Goal: Task Accomplishment & Management: Use online tool/utility

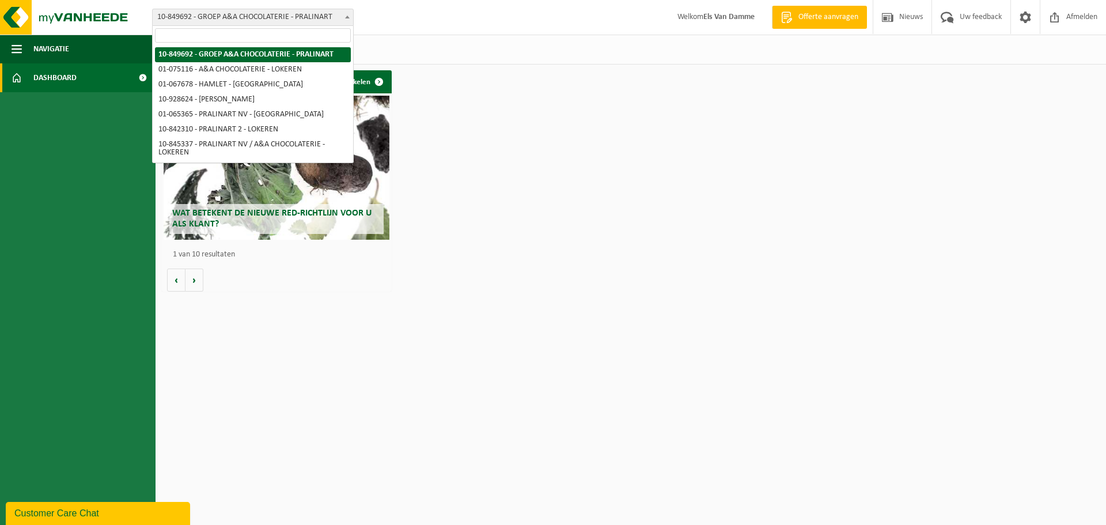
click at [319, 14] on span "10-849692 - GROEP A&A CHOCOLATERIE - PRALINART" at bounding box center [253, 17] width 201 height 16
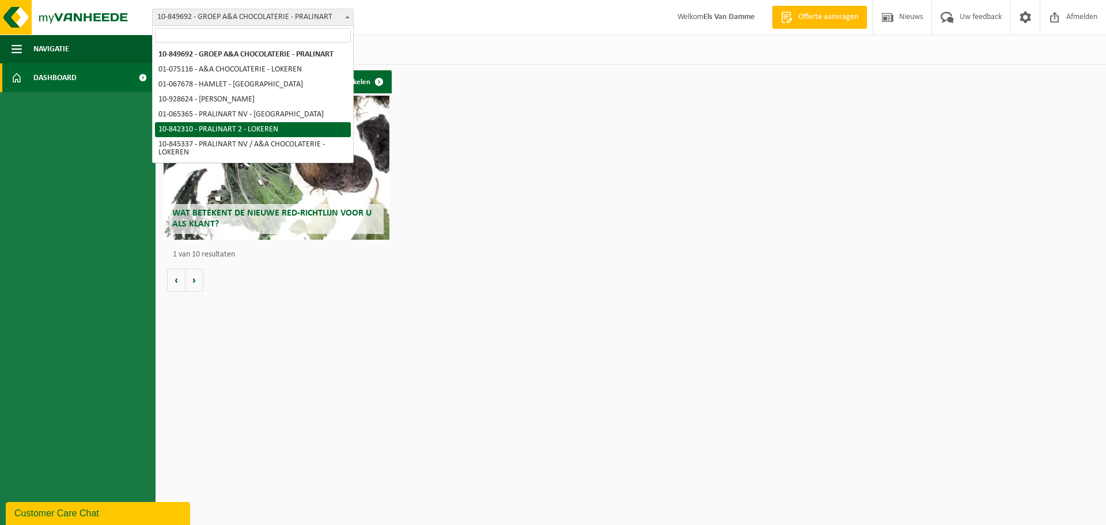
select select "92504"
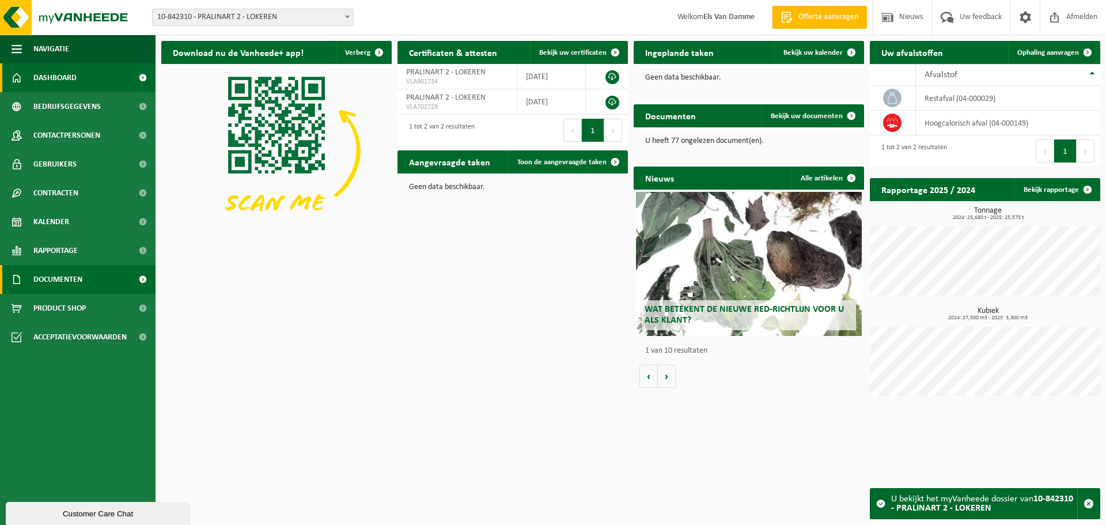
click at [84, 279] on link "Documenten" at bounding box center [78, 279] width 156 height 29
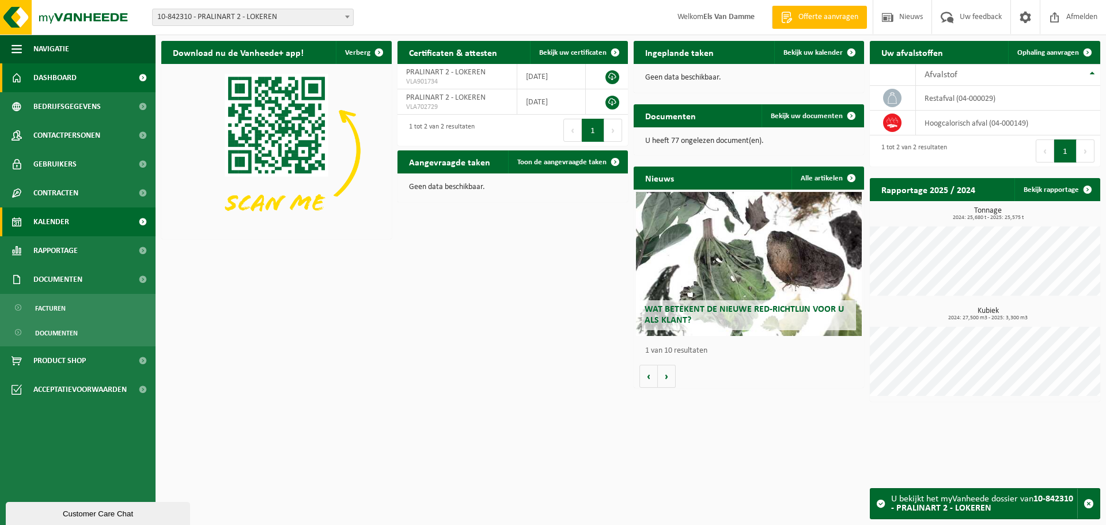
click at [71, 225] on link "Kalender" at bounding box center [78, 221] width 156 height 29
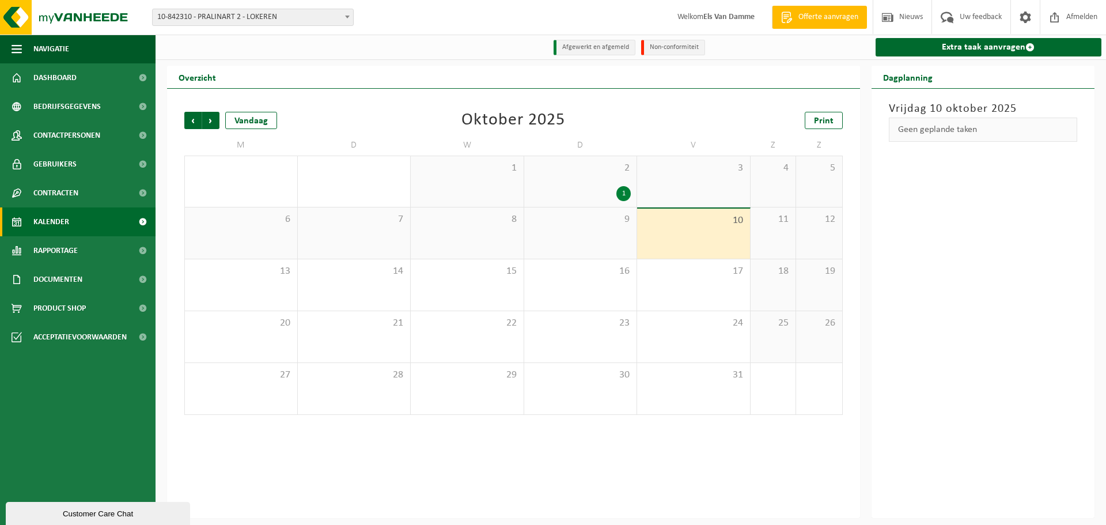
click at [266, 240] on div "6" at bounding box center [241, 232] width 112 height 51
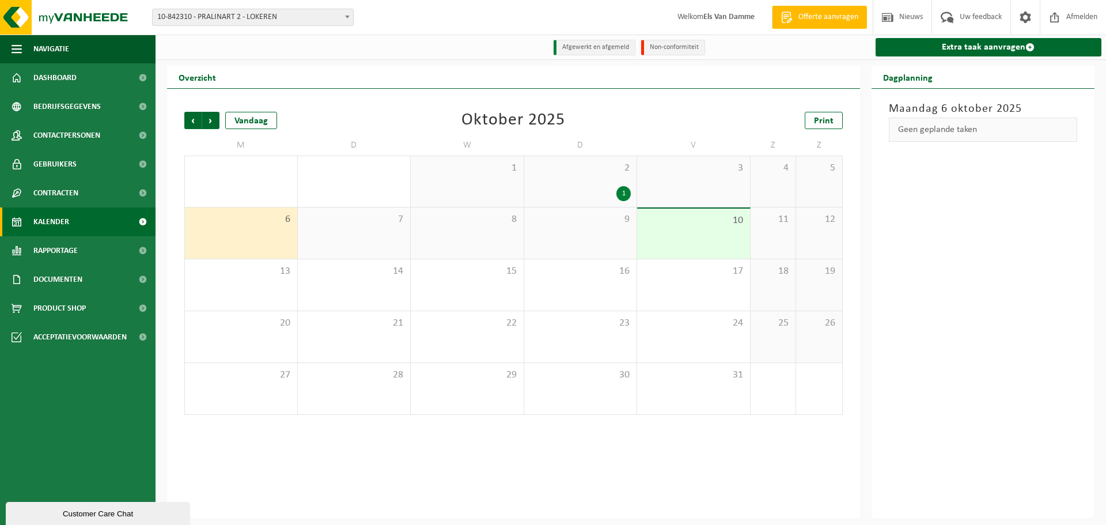
click at [947, 137] on div "Geen geplande taken" at bounding box center [983, 130] width 189 height 24
click at [974, 48] on link "Extra taak aanvragen" at bounding box center [989, 47] width 226 height 18
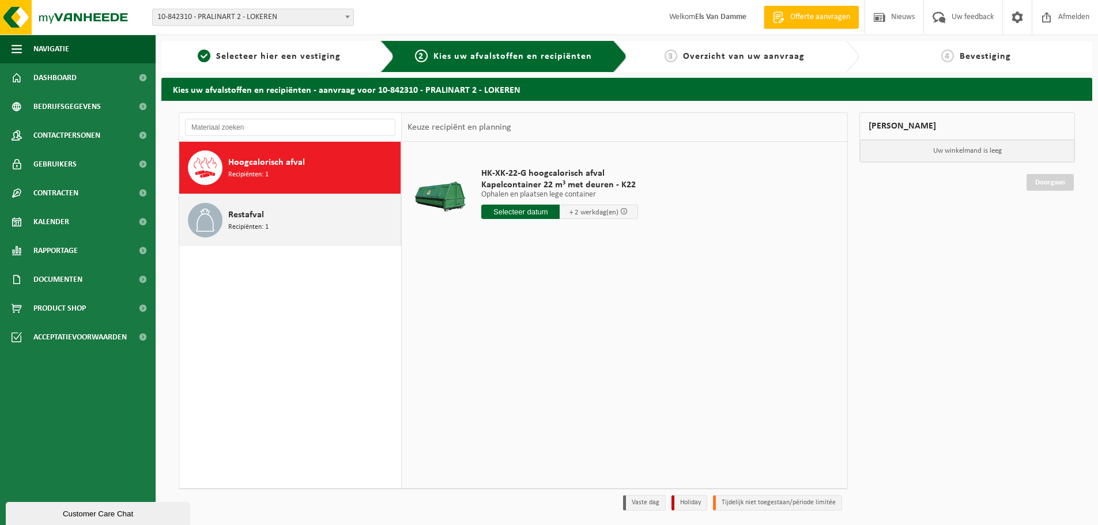
click at [247, 216] on span "Restafval" at bounding box center [246, 215] width 36 height 14
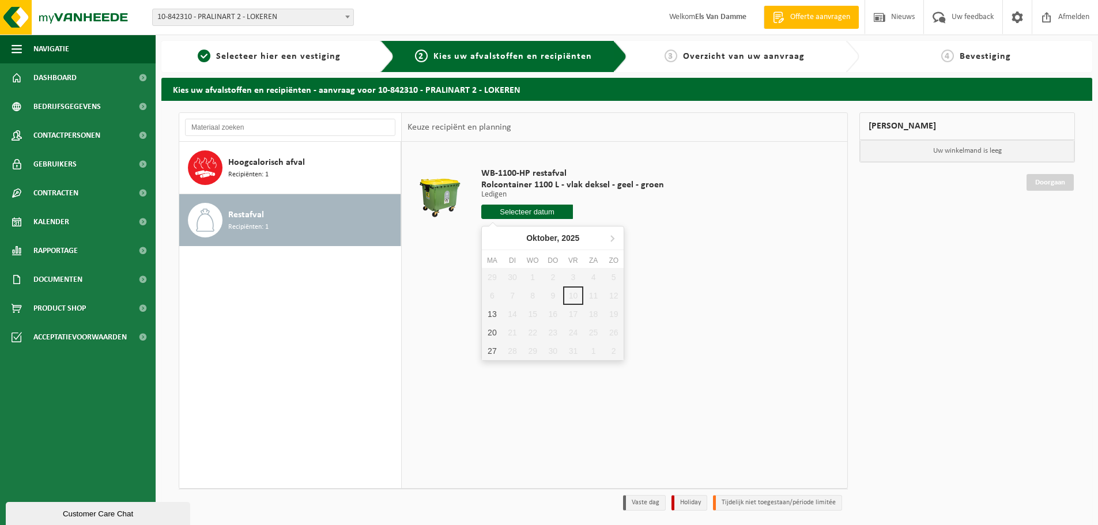
click at [529, 214] on input "text" at bounding box center [527, 212] width 92 height 14
click at [482, 312] on div "13" at bounding box center [492, 314] width 20 height 18
type input "Van 2025-10-13"
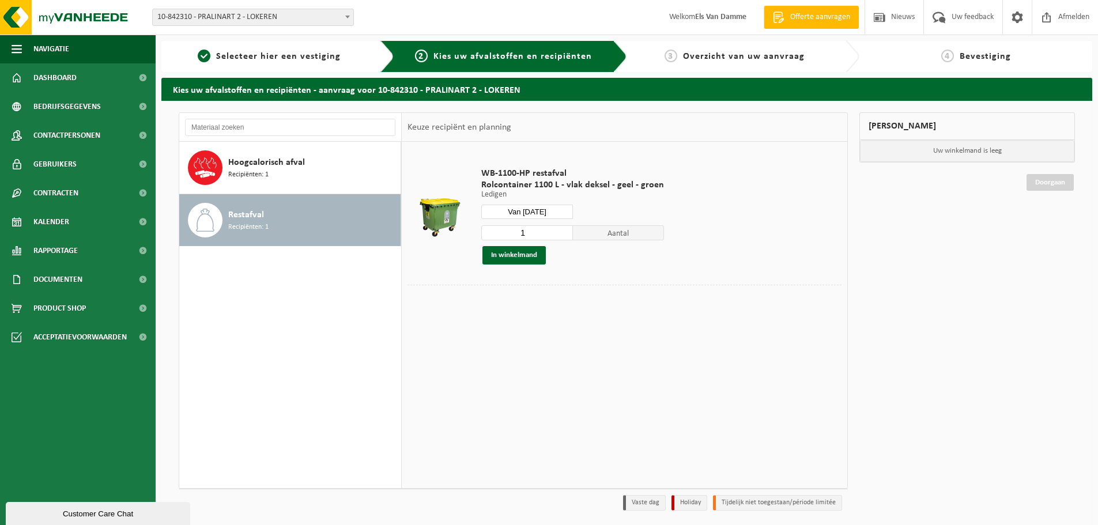
drag, startPoint x: 530, startPoint y: 259, endPoint x: 569, endPoint y: 255, distance: 39.4
click at [530, 259] on button "In winkelmand" at bounding box center [513, 255] width 63 height 18
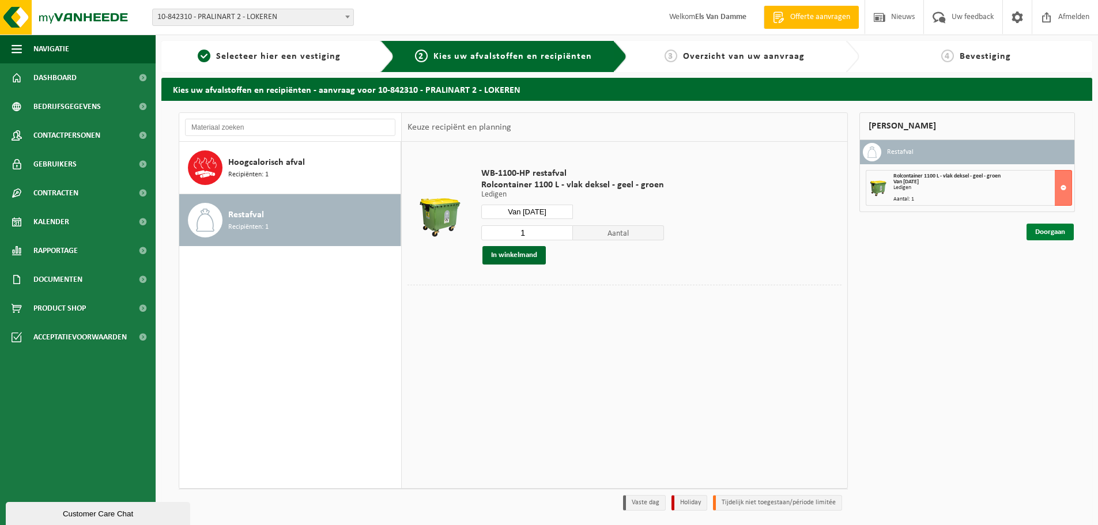
click at [1048, 234] on link "Doorgaan" at bounding box center [1049, 232] width 47 height 17
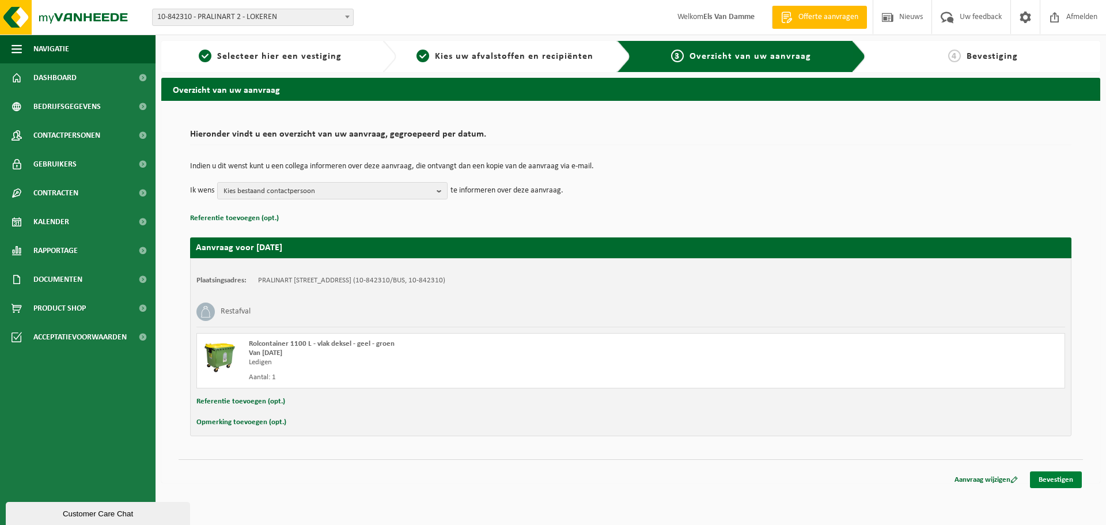
click at [1061, 482] on link "Bevestigen" at bounding box center [1056, 479] width 52 height 17
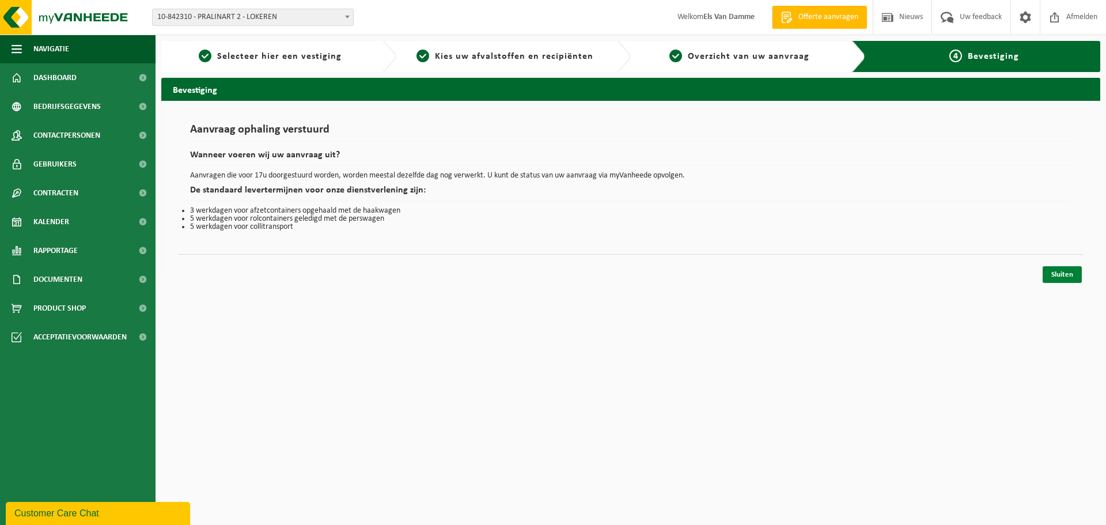
click at [1071, 279] on link "Sluiten" at bounding box center [1062, 274] width 39 height 17
